Goal: Check status: Check status

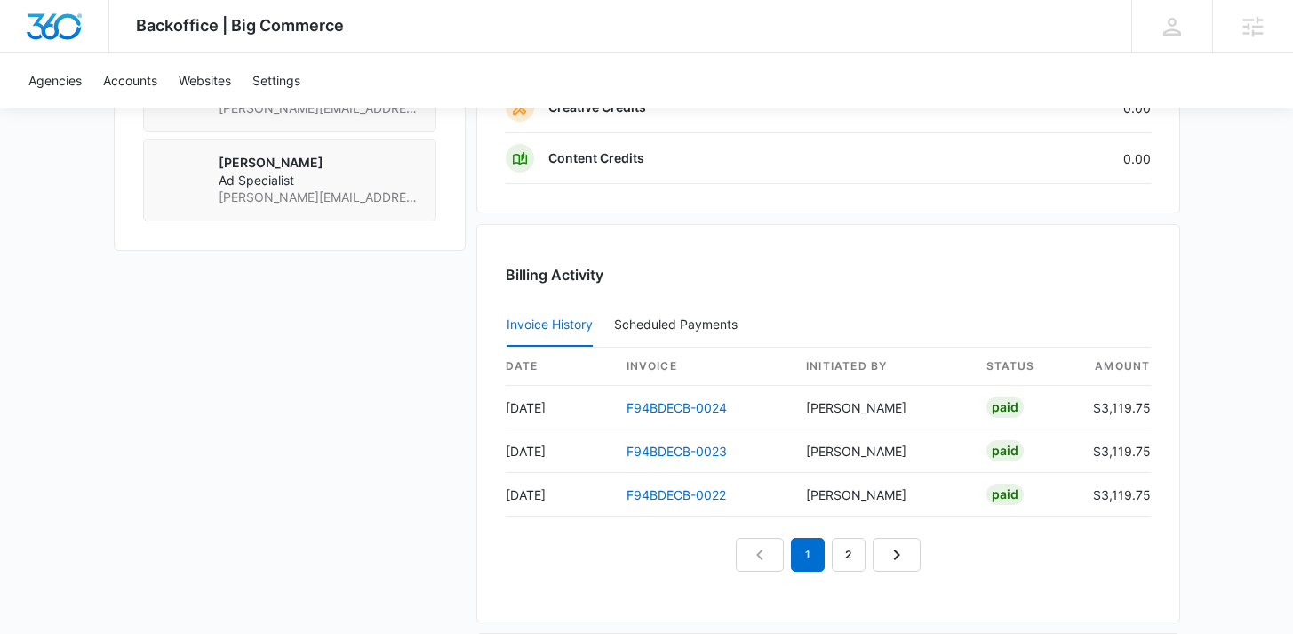
scroll to position [1650, 0]
click at [692, 403] on link "F94BDECB-0024" at bounding box center [677, 405] width 100 height 15
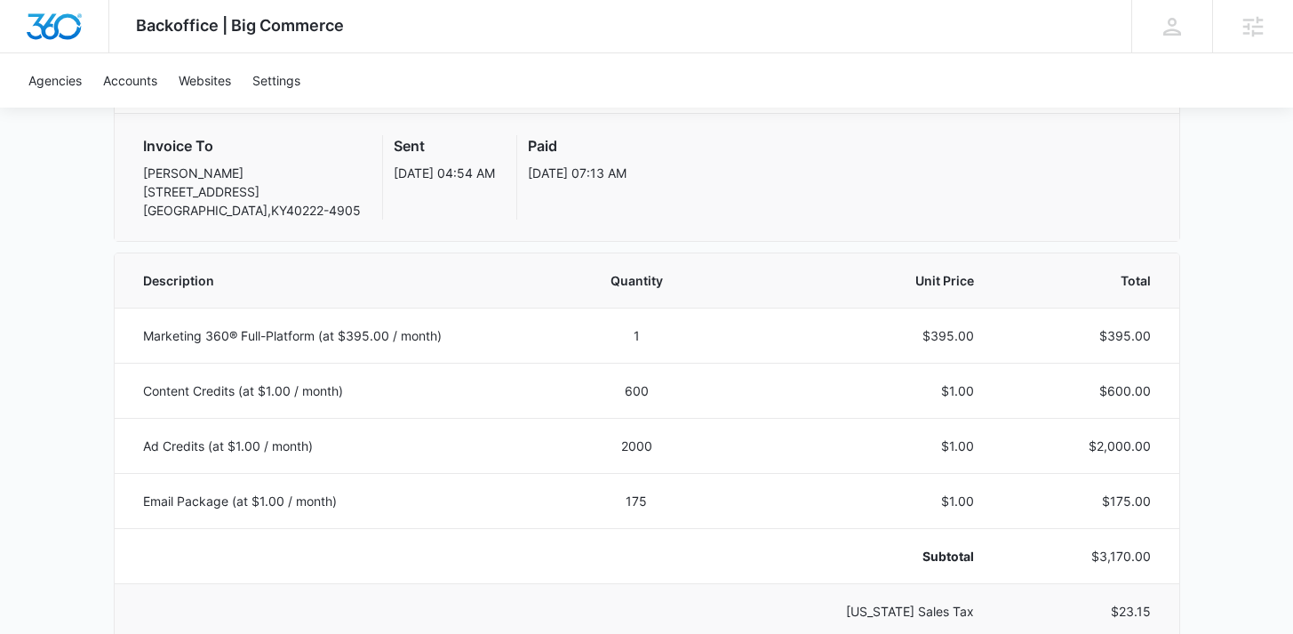
scroll to position [223, 0]
